Goal: Information Seeking & Learning: Learn about a topic

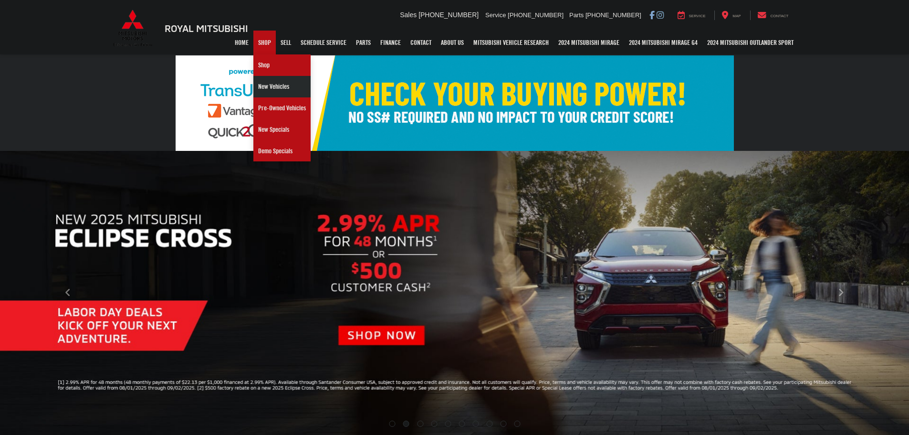
click at [268, 93] on link "New Vehicles" at bounding box center [281, 86] width 57 height 21
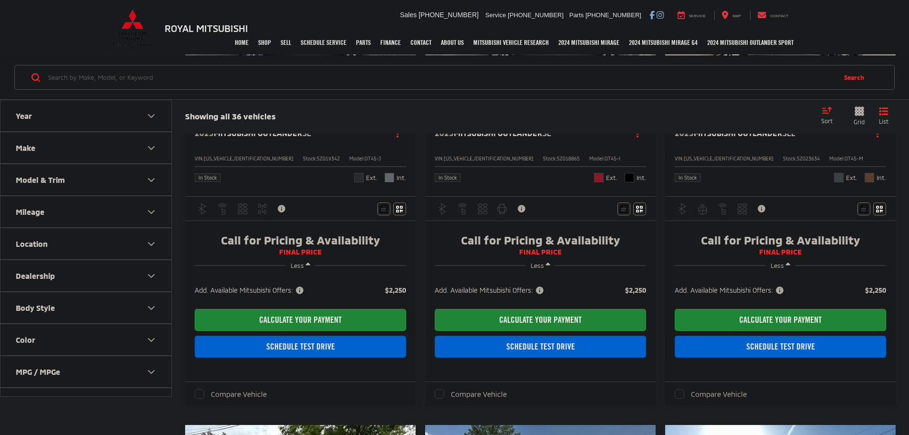
scroll to position [229, 0]
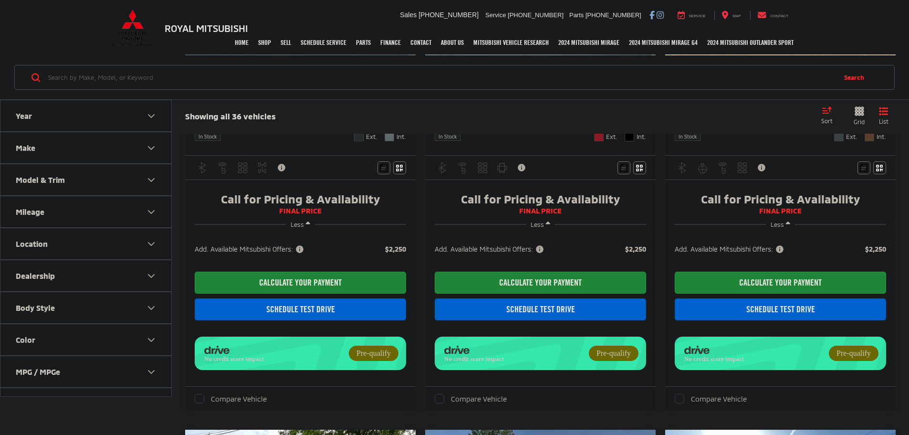
scroll to position [239, 0]
